Goal: Task Accomplishment & Management: Use online tool/utility

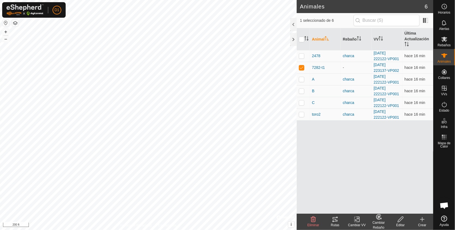
click at [334, 223] on div "Rutas" at bounding box center [335, 225] width 22 height 5
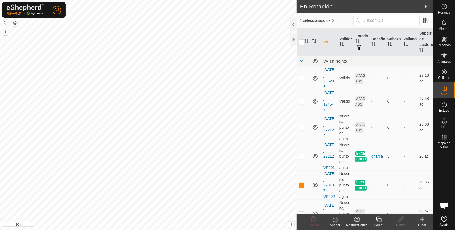
click at [301, 187] on p-checkbox at bounding box center [301, 185] width 5 height 4
checkbox input "false"
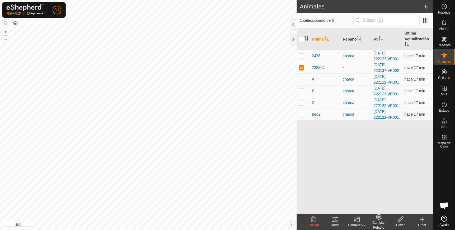
click at [335, 221] on icon at bounding box center [334, 219] width 5 height 4
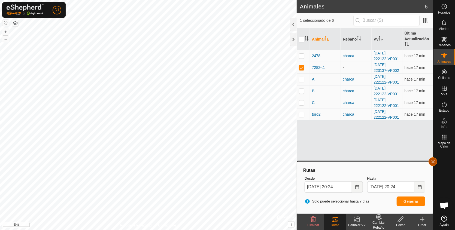
click at [433, 162] on button "button" at bounding box center [432, 161] width 9 height 9
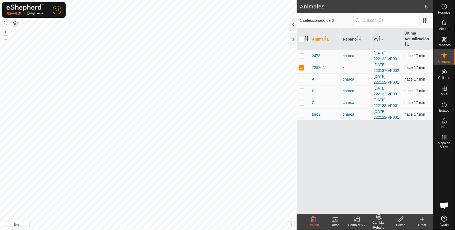
click at [301, 69] on p-checkbox at bounding box center [301, 67] width 5 height 4
checkbox input "false"
click at [0, 230] on html "D1 Horarios Alertas Rebaños Animales Collares VVs Estado Infra Mapa de Calor Ay…" at bounding box center [227, 115] width 455 height 230
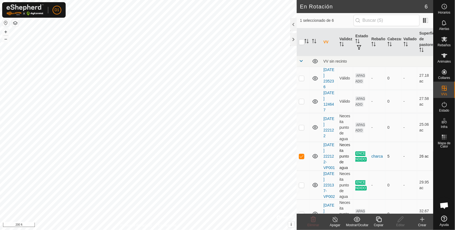
click at [300, 158] on p-checkbox at bounding box center [301, 156] width 5 height 4
checkbox input "false"
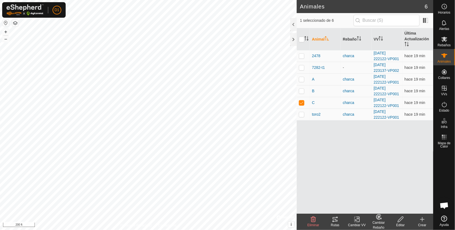
click at [336, 218] on icon at bounding box center [335, 219] width 7 height 7
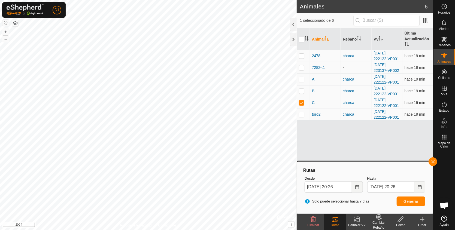
click at [303, 102] on p-checkbox at bounding box center [301, 102] width 5 height 4
checkbox input "false"
click at [301, 90] on p-checkbox at bounding box center [301, 91] width 5 height 4
checkbox input "false"
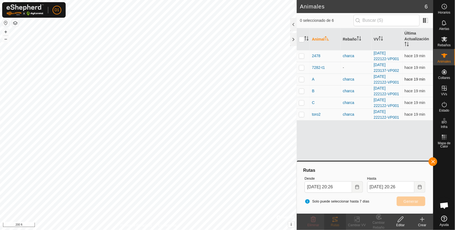
click at [301, 78] on p-checkbox at bounding box center [301, 79] width 5 height 4
click at [411, 199] on span "Generar" at bounding box center [410, 201] width 15 height 4
click at [303, 80] on p-checkbox at bounding box center [301, 79] width 5 height 4
checkbox input "false"
click at [300, 57] on p-checkbox at bounding box center [301, 56] width 5 height 4
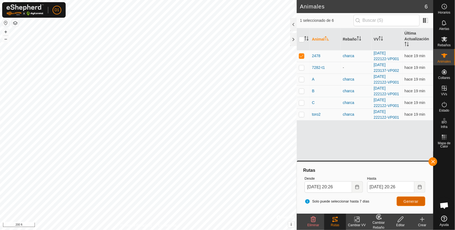
click at [408, 200] on span "Generar" at bounding box center [410, 201] width 15 height 4
click at [302, 54] on p-checkbox at bounding box center [301, 56] width 5 height 4
checkbox input "false"
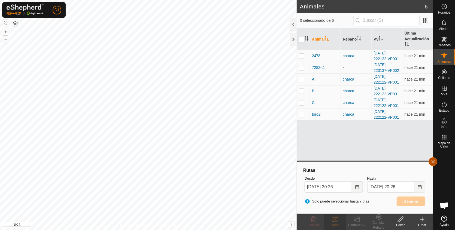
click at [433, 163] on button "button" at bounding box center [432, 161] width 9 height 9
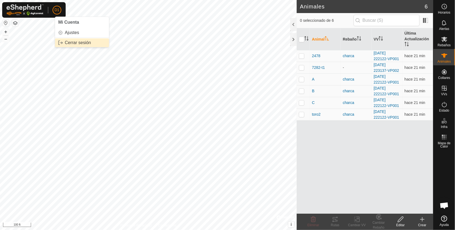
click at [78, 42] on link "Cerrar sesión" at bounding box center [82, 42] width 54 height 9
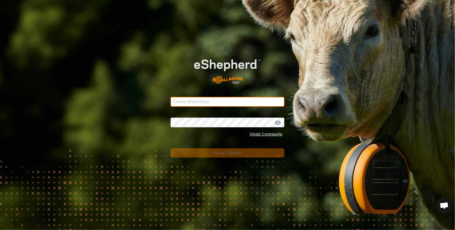
type input "[EMAIL_ADDRESS][DOMAIN_NAME]"
